Goal: Information Seeking & Learning: Learn about a topic

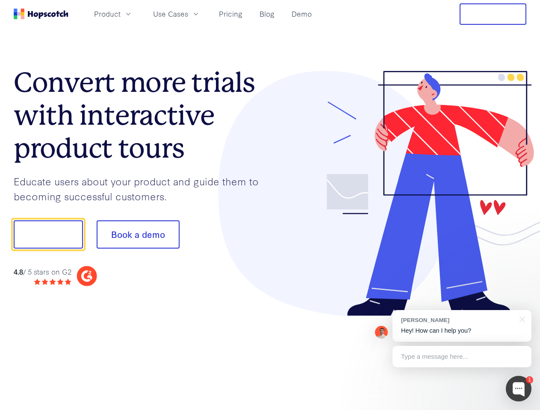
click at [270, 205] on div at bounding box center [398, 194] width 257 height 246
click at [121, 14] on span "Product" at bounding box center [107, 14] width 27 height 11
click at [188, 14] on span "Use Cases" at bounding box center [170, 14] width 35 height 11
click at [493, 14] on button "Free Trial" at bounding box center [493, 13] width 67 height 21
click at [48, 235] on button "Show me!" at bounding box center [48, 235] width 69 height 28
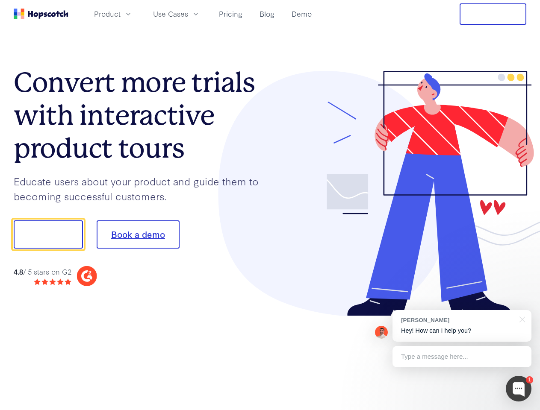
click at [138, 235] on button "Book a demo" at bounding box center [138, 235] width 83 height 28
click at [519, 389] on div at bounding box center [519, 389] width 26 height 26
click at [462, 326] on div "[PERSON_NAME] Hey! How can I help you?" at bounding box center [461, 326] width 139 height 32
click at [521, 319] on div at bounding box center [451, 233] width 160 height 285
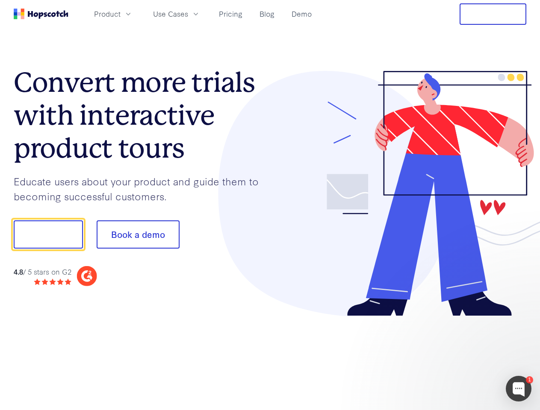
click at [462, 357] on div at bounding box center [451, 291] width 160 height 171
